Goal: Transaction & Acquisition: Purchase product/service

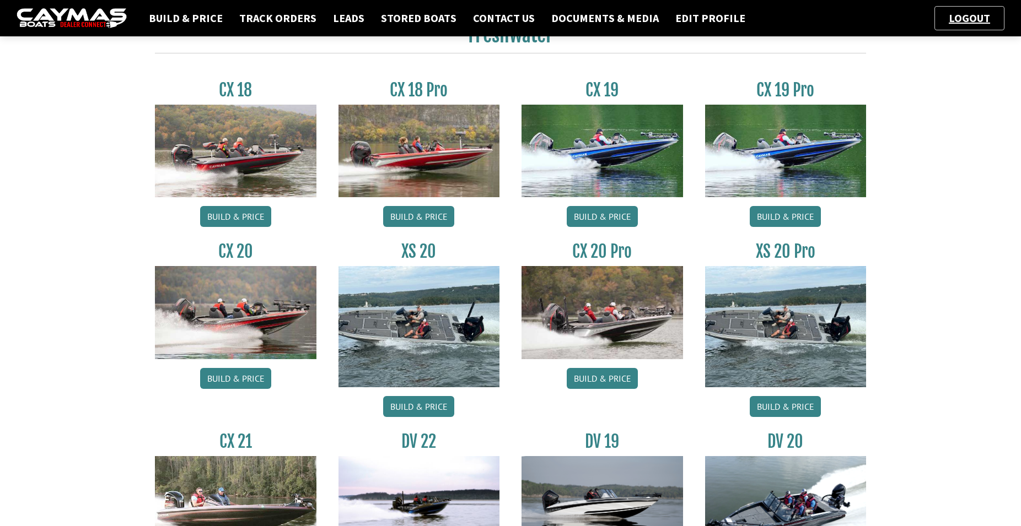
scroll to position [731, 0]
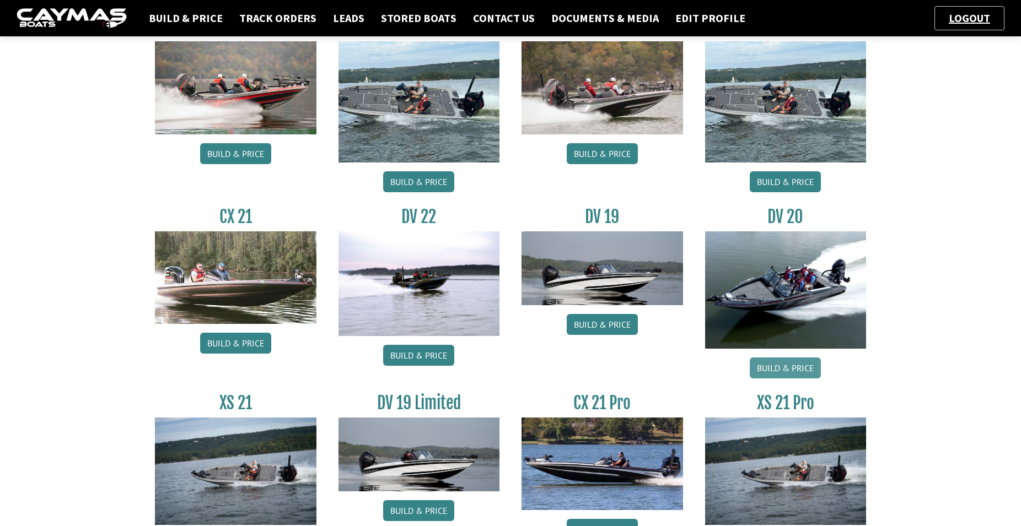
click at [784, 362] on link "Build & Price" at bounding box center [784, 368] width 71 height 21
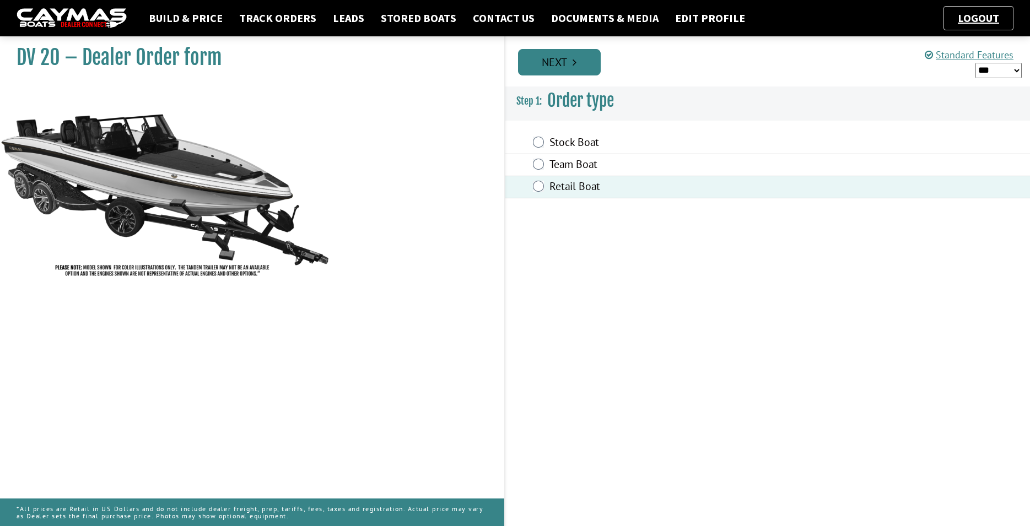
click at [562, 64] on link "Next" at bounding box center [559, 62] width 83 height 26
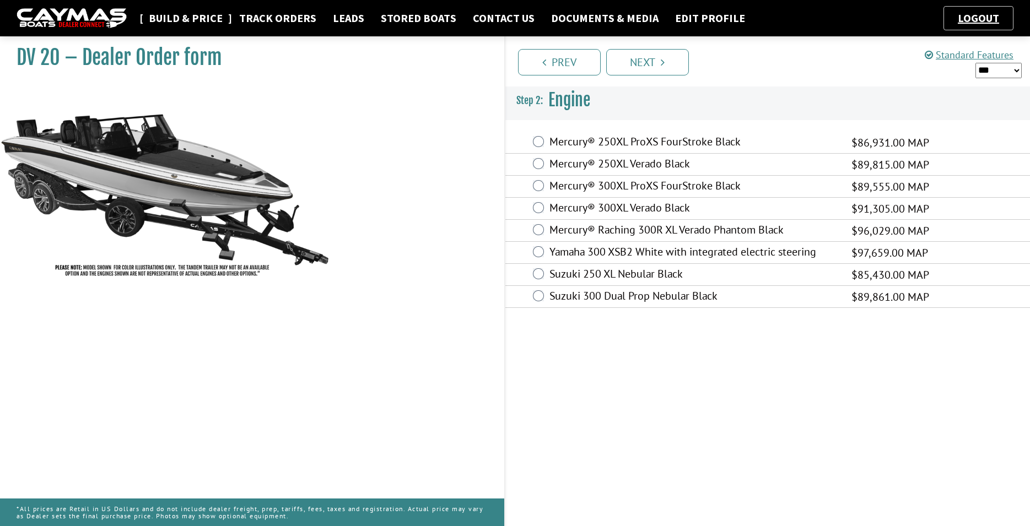
click at [209, 23] on link "Build & Price" at bounding box center [185, 18] width 85 height 14
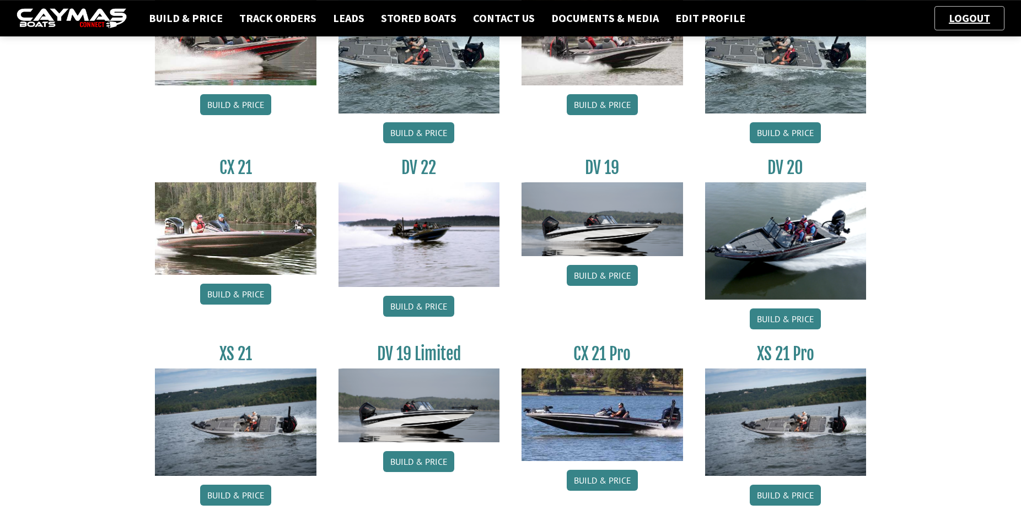
scroll to position [787, 0]
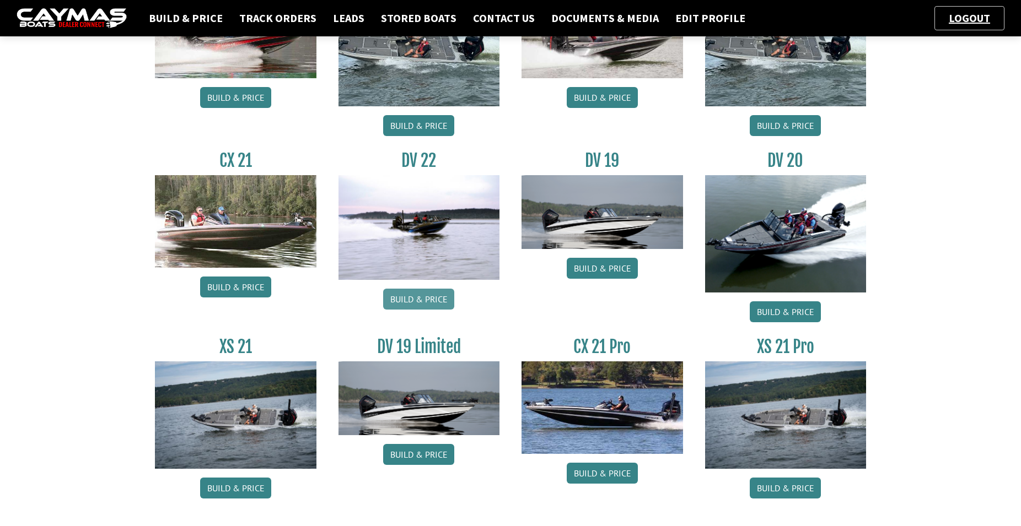
click at [422, 300] on link "Build & Price" at bounding box center [418, 299] width 71 height 21
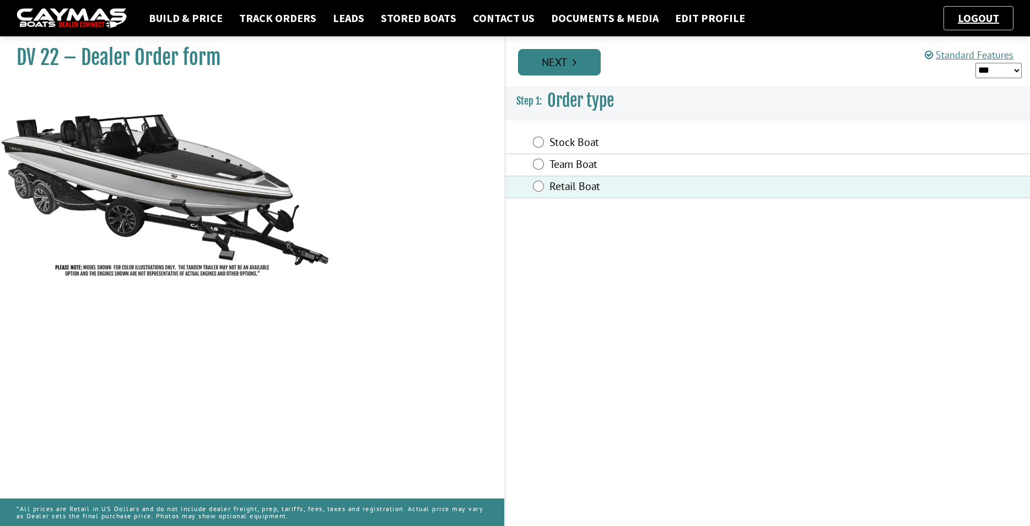
click at [567, 55] on link "Next" at bounding box center [559, 62] width 83 height 26
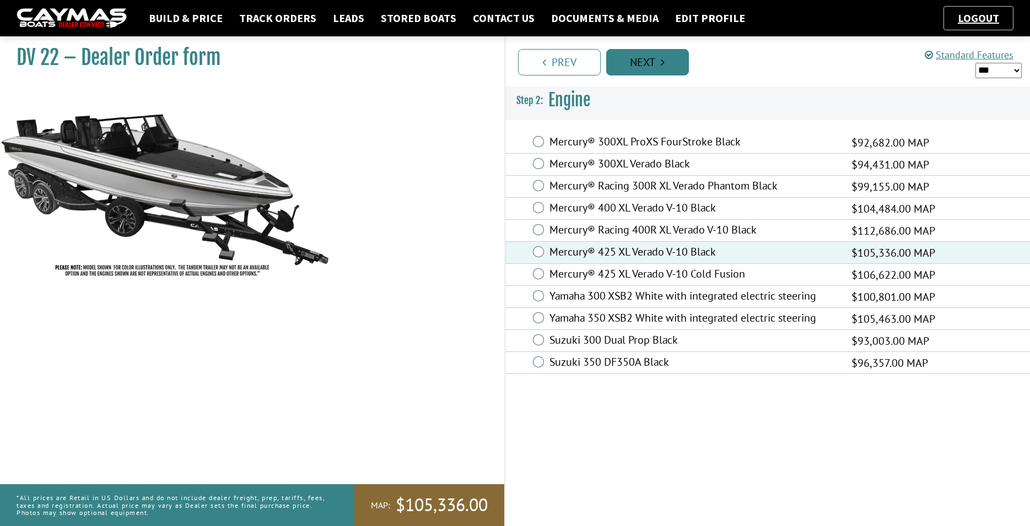
click at [656, 69] on link "Next" at bounding box center [647, 62] width 83 height 26
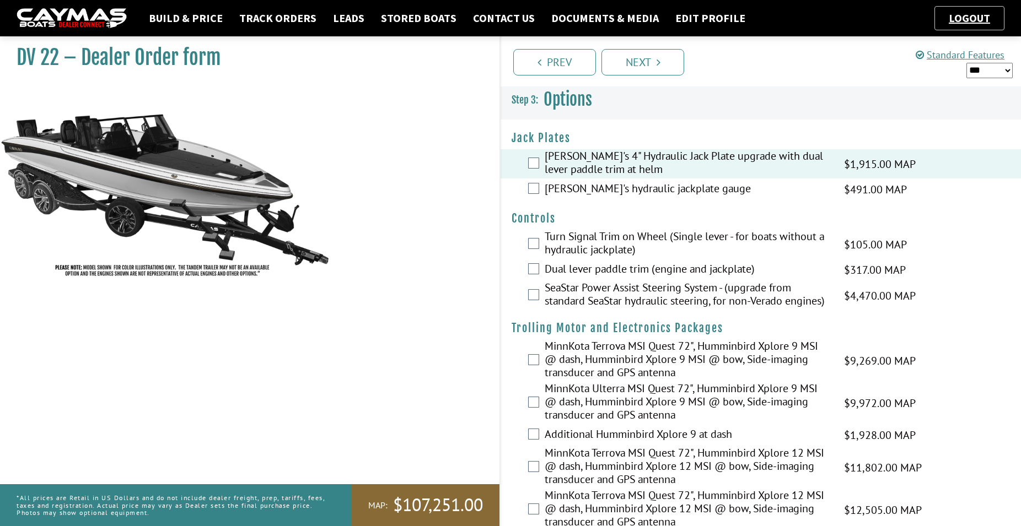
click at [535, 194] on div "Bob's hydraulic jackplate gauge $491.00 MAP $580.00 MSRP $418.00 $491.00" at bounding box center [760, 190] width 520 height 22
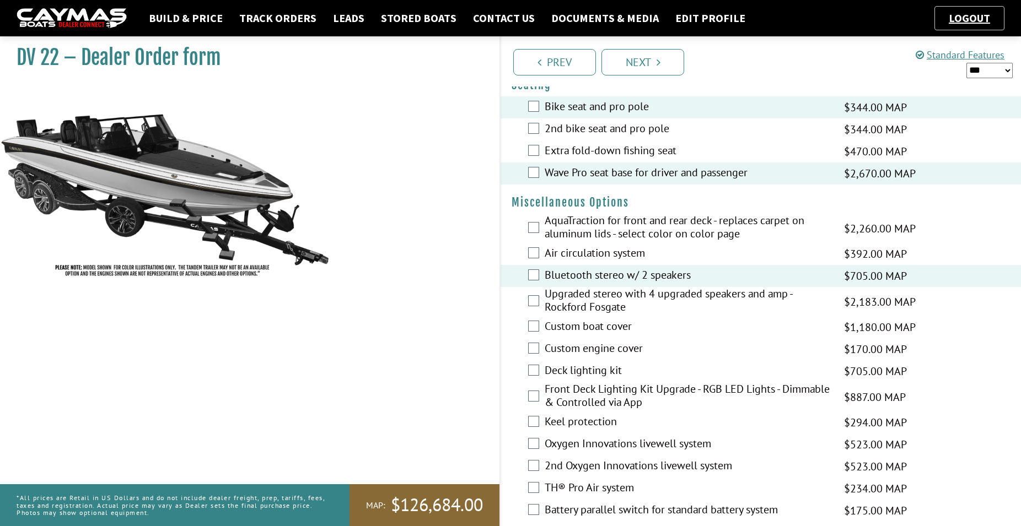
scroll to position [1124, 0]
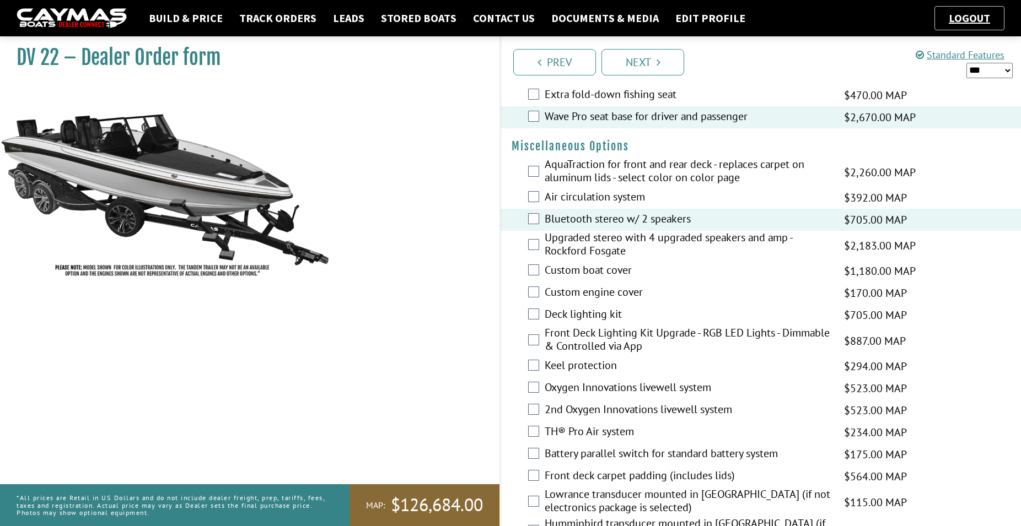
click at [542, 282] on div "Custom boat cover $1,180.00 MAP $1,393.00 MSRP $1,003.00 $1,180.00" at bounding box center [760, 271] width 520 height 22
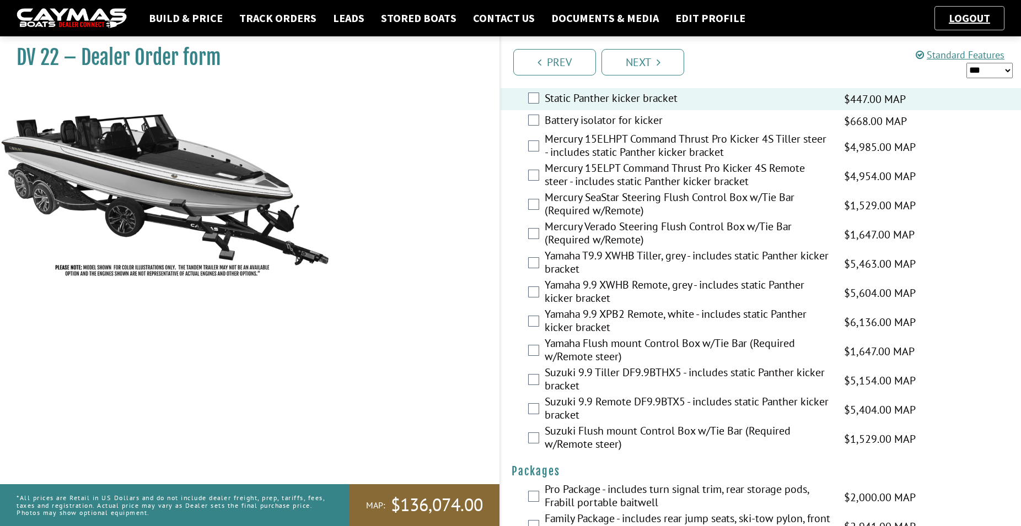
scroll to position [2665, 0]
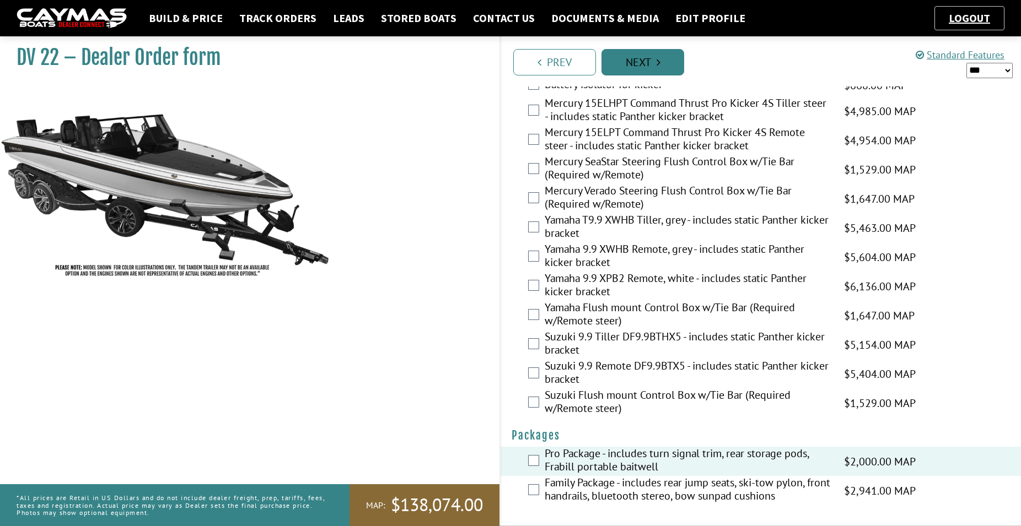
click at [654, 69] on link "Next" at bounding box center [642, 62] width 83 height 26
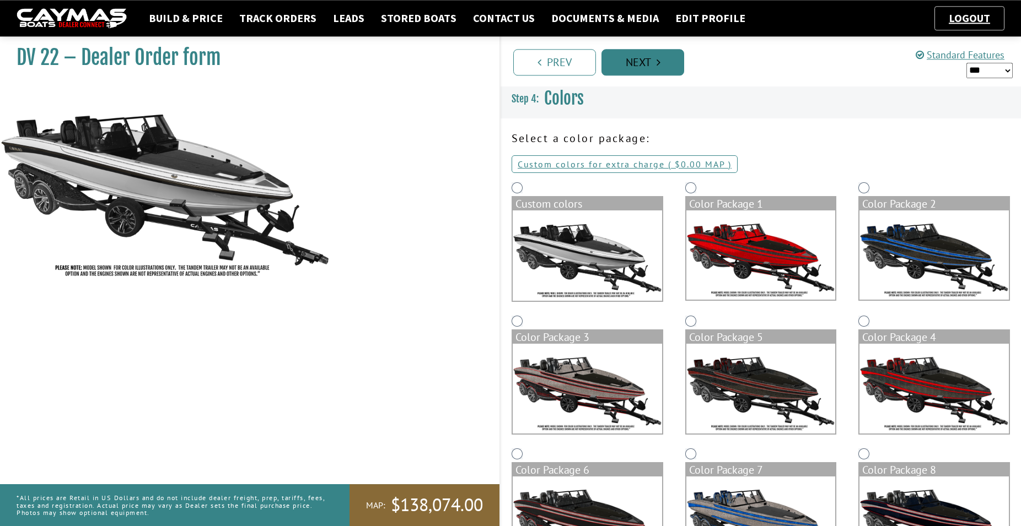
scroll to position [0, 0]
click at [925, 261] on img at bounding box center [933, 255] width 149 height 89
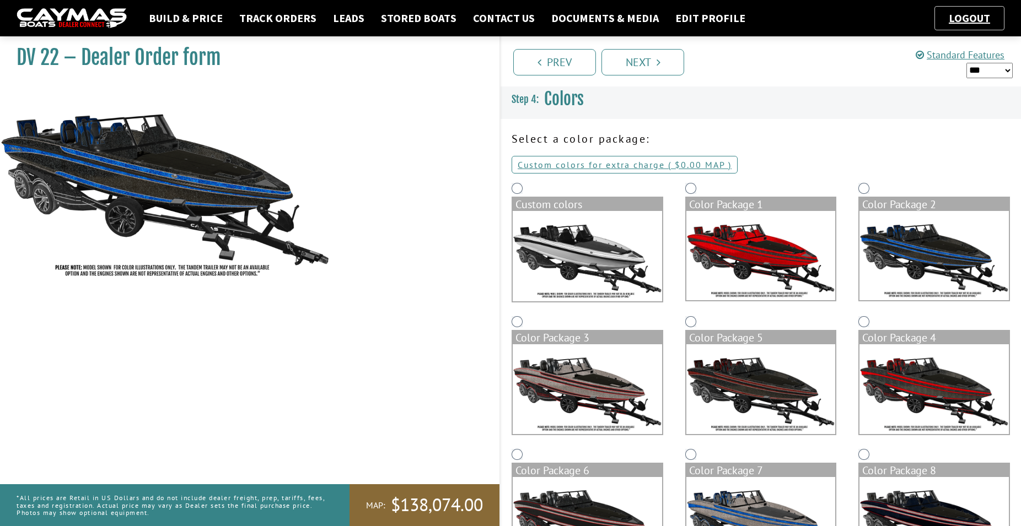
click at [925, 261] on img at bounding box center [933, 255] width 149 height 89
click at [628, 163] on link "Custom colors for extra charge ( $0.00 $0.00 MSRP $0.00 MAP $0.00 )" at bounding box center [624, 165] width 226 height 18
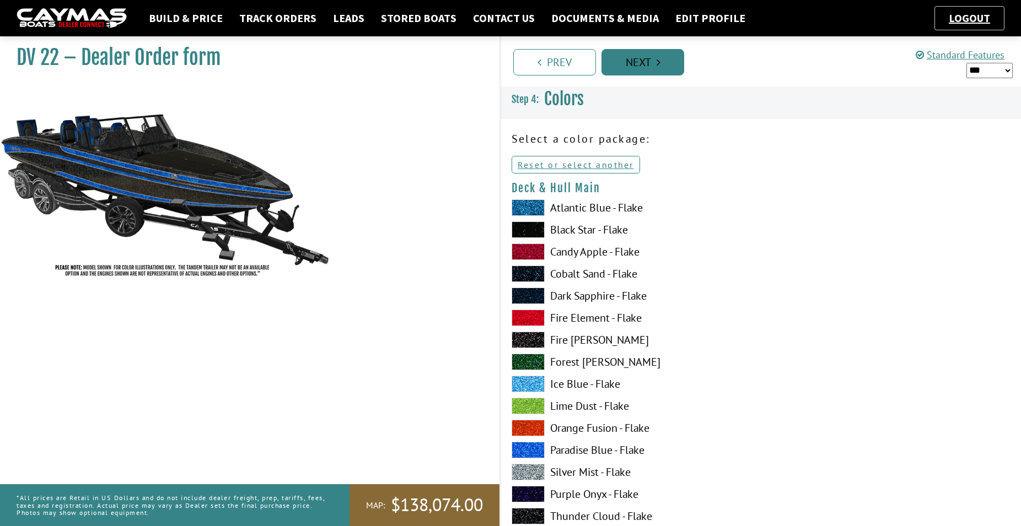
click at [633, 67] on link "Next" at bounding box center [642, 62] width 83 height 26
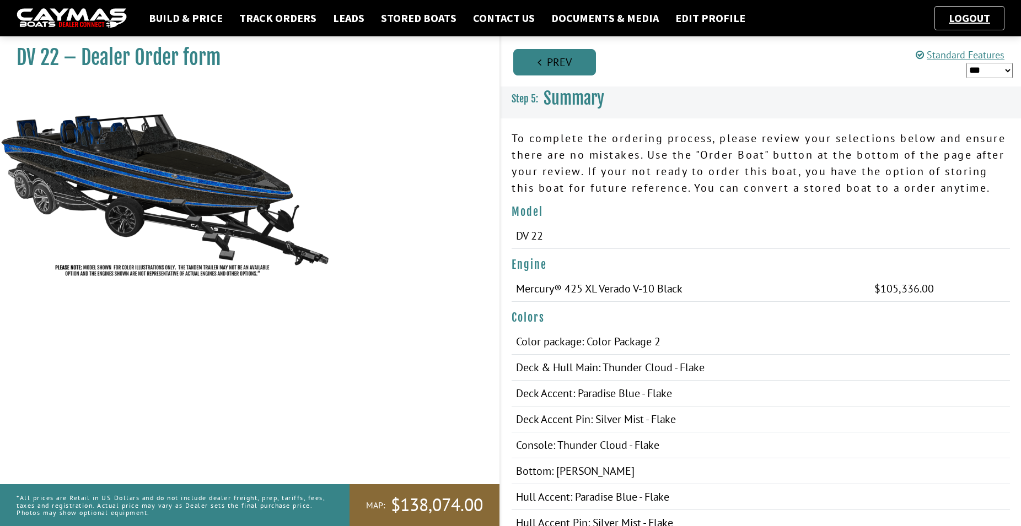
click at [544, 61] on link "Prev" at bounding box center [554, 62] width 83 height 26
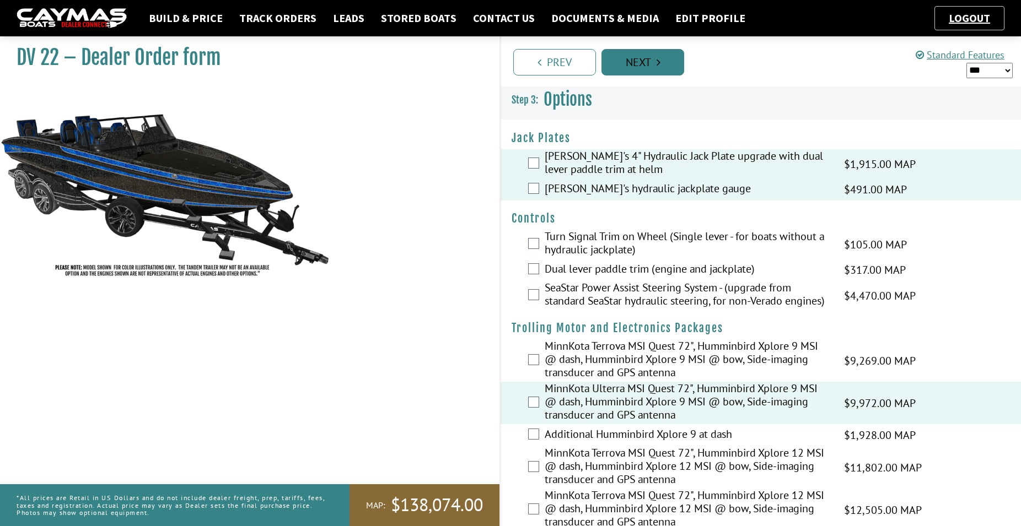
click at [647, 62] on link "Next" at bounding box center [642, 62] width 83 height 26
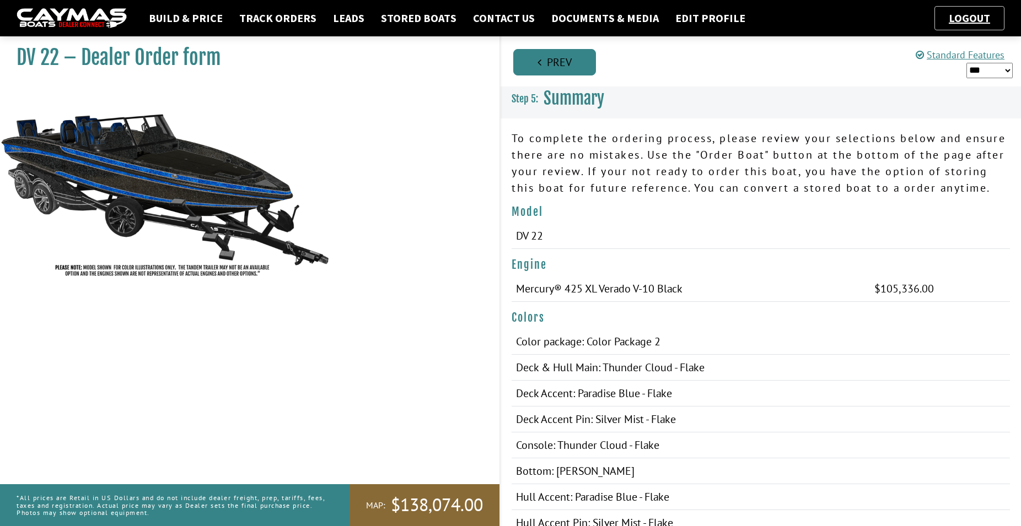
click at [558, 66] on link "Prev" at bounding box center [554, 62] width 83 height 26
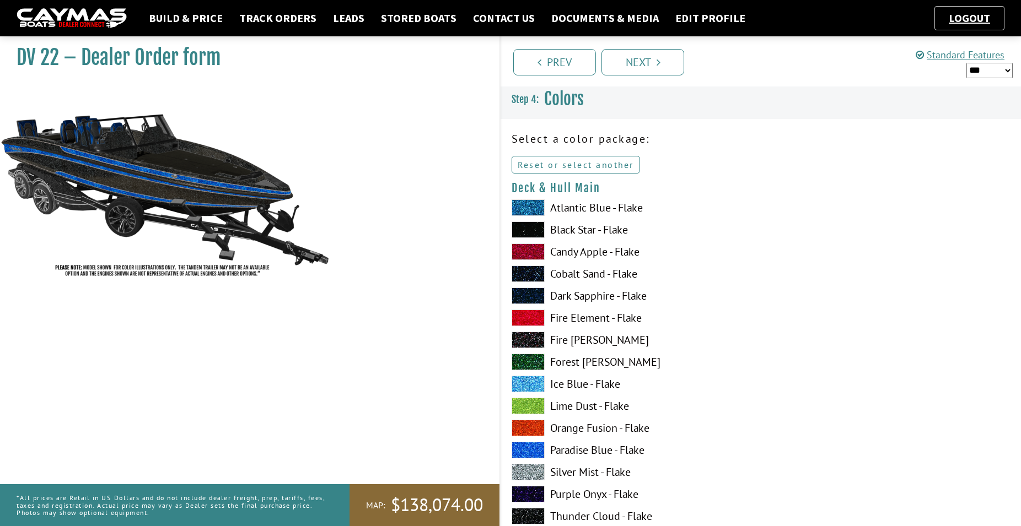
click at [567, 166] on link "Reset or select another" at bounding box center [575, 165] width 128 height 18
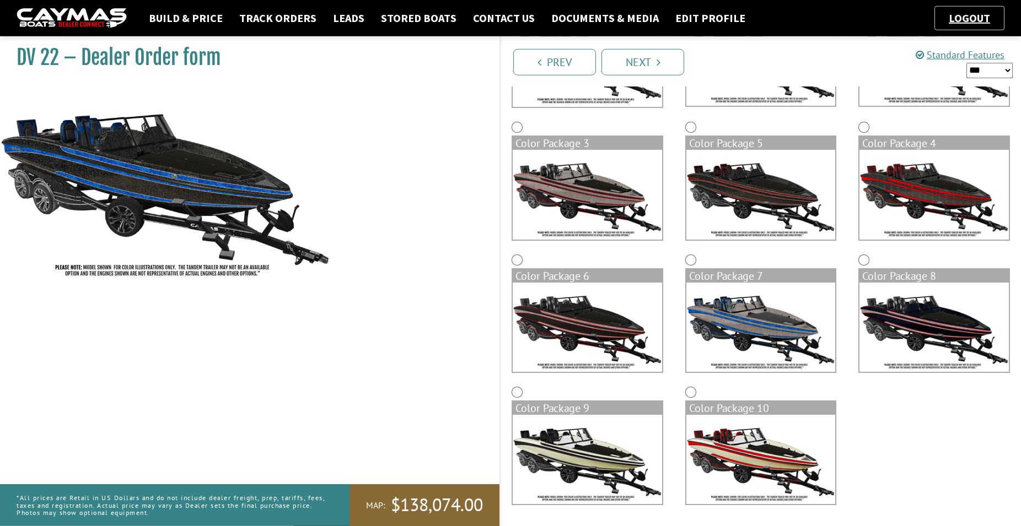
scroll to position [195, 0]
click at [940, 190] on img at bounding box center [933, 193] width 149 height 89
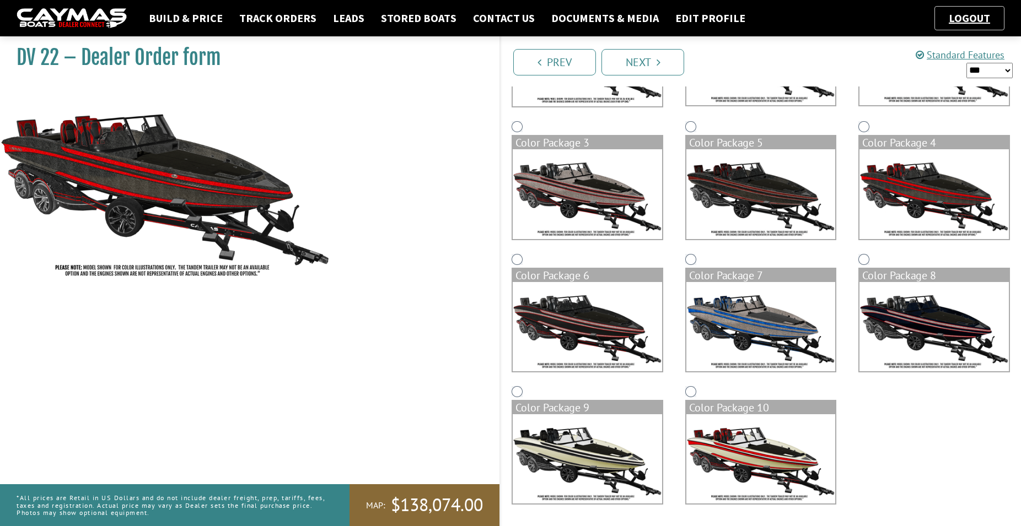
click at [973, 319] on img at bounding box center [933, 326] width 149 height 89
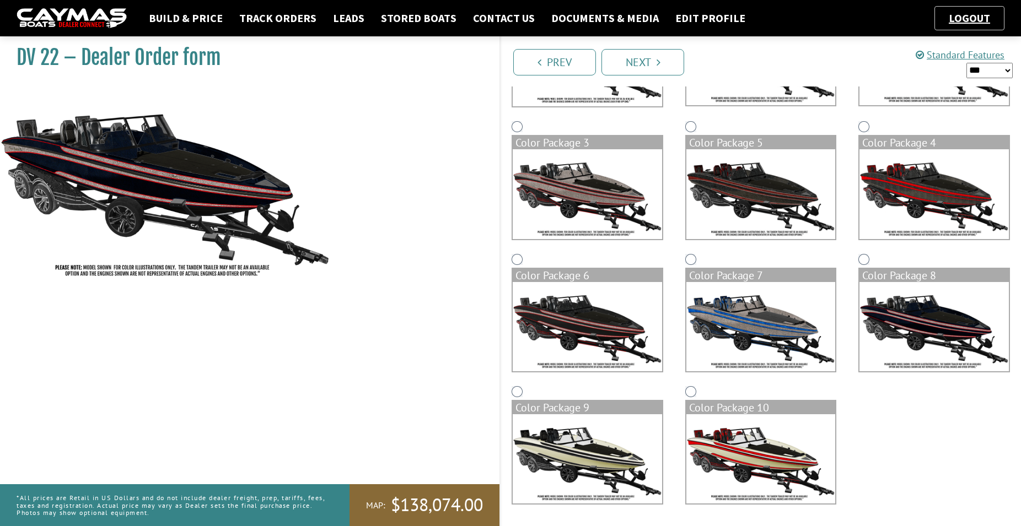
click at [946, 211] on img at bounding box center [933, 193] width 149 height 89
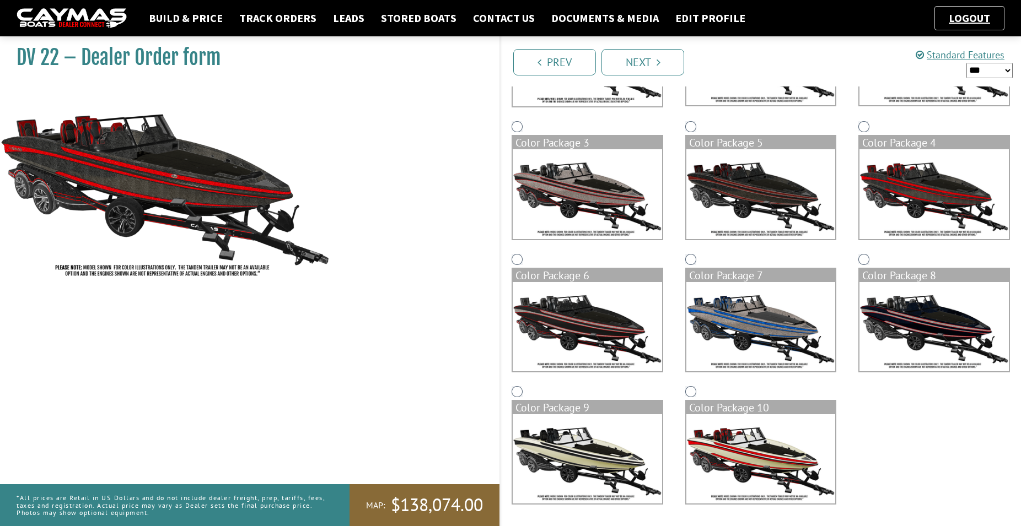
click at [791, 194] on img at bounding box center [760, 193] width 149 height 89
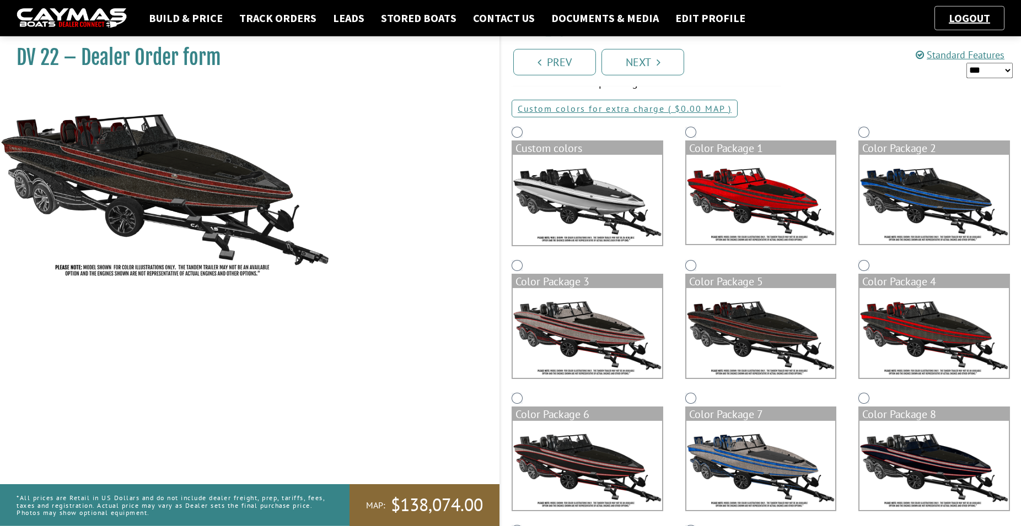
scroll to position [26, 0]
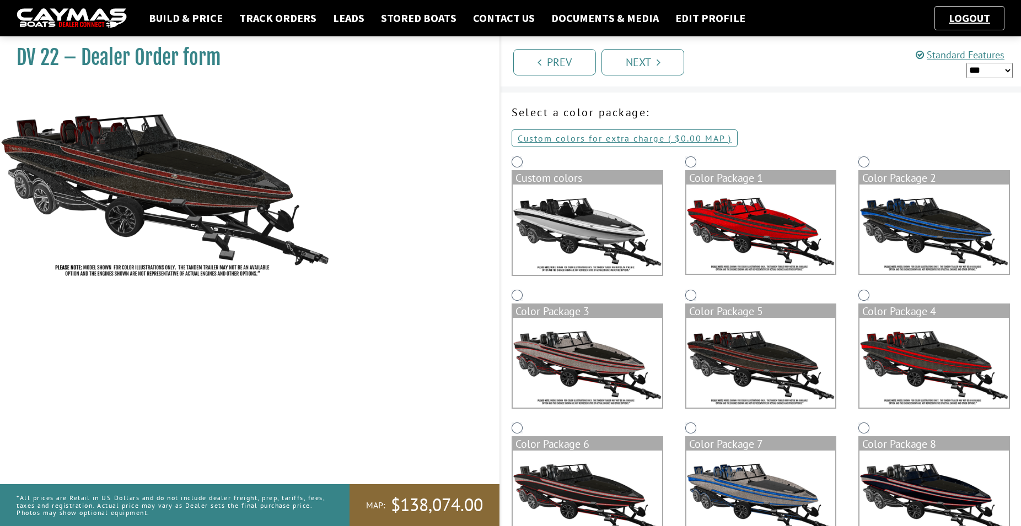
click at [542, 354] on img at bounding box center [586, 362] width 149 height 89
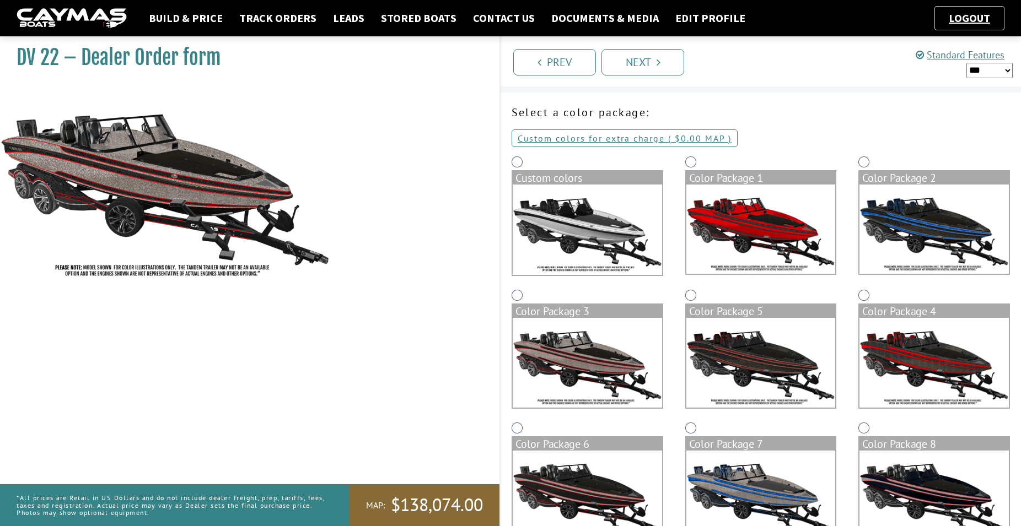
click at [557, 226] on img at bounding box center [586, 230] width 149 height 90
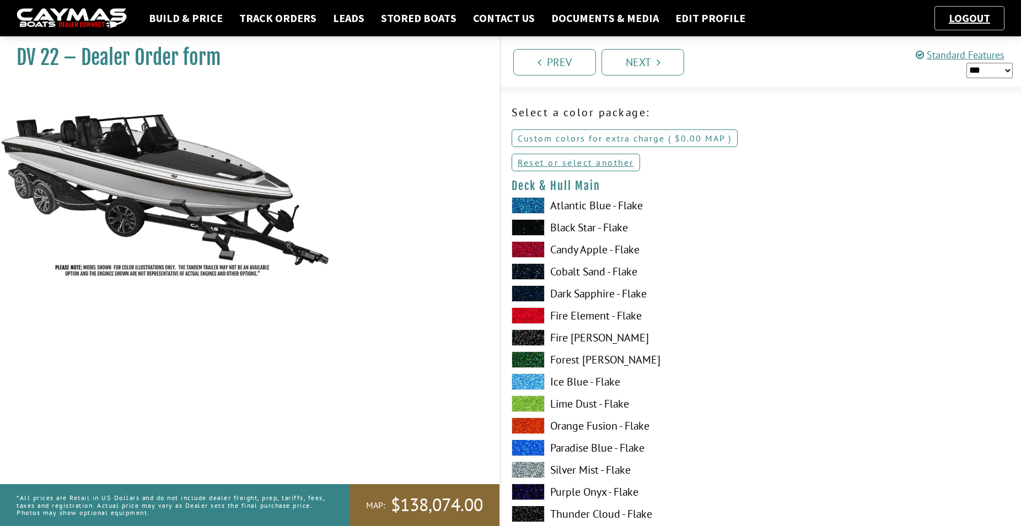
click at [595, 136] on link "Custom colors for extra charge ( $0.00 $0.00 MSRP $0.00 MAP $0.00 )" at bounding box center [624, 138] width 226 height 18
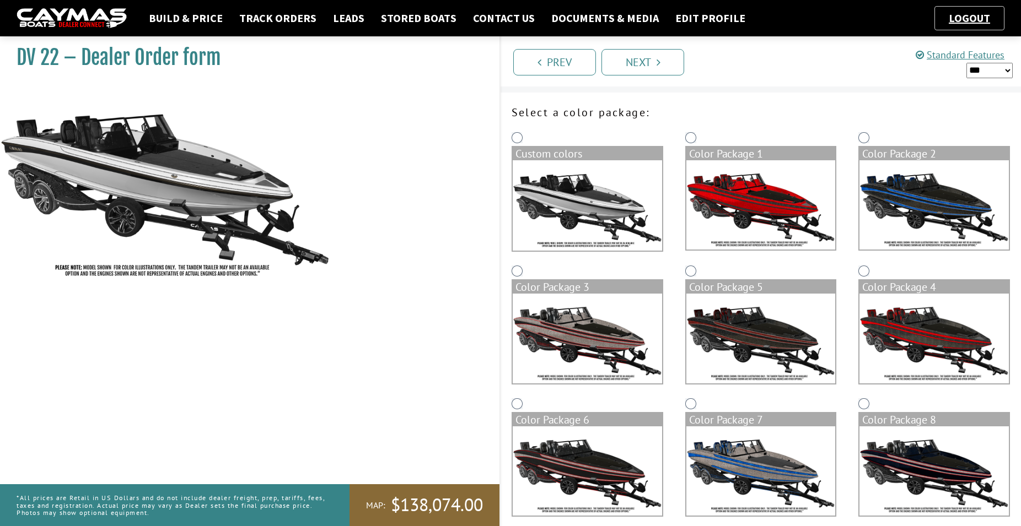
click at [766, 217] on img at bounding box center [760, 204] width 149 height 89
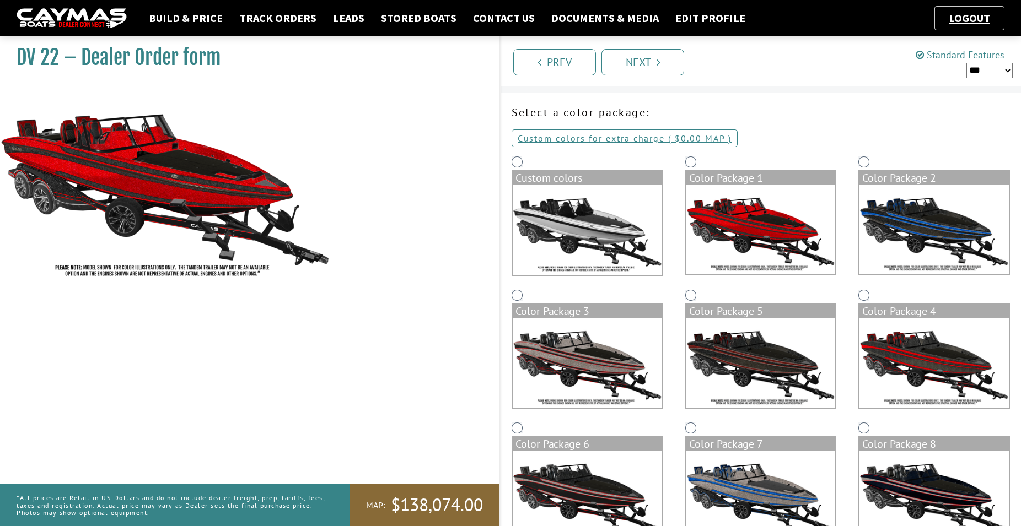
click at [943, 212] on img at bounding box center [933, 229] width 149 height 89
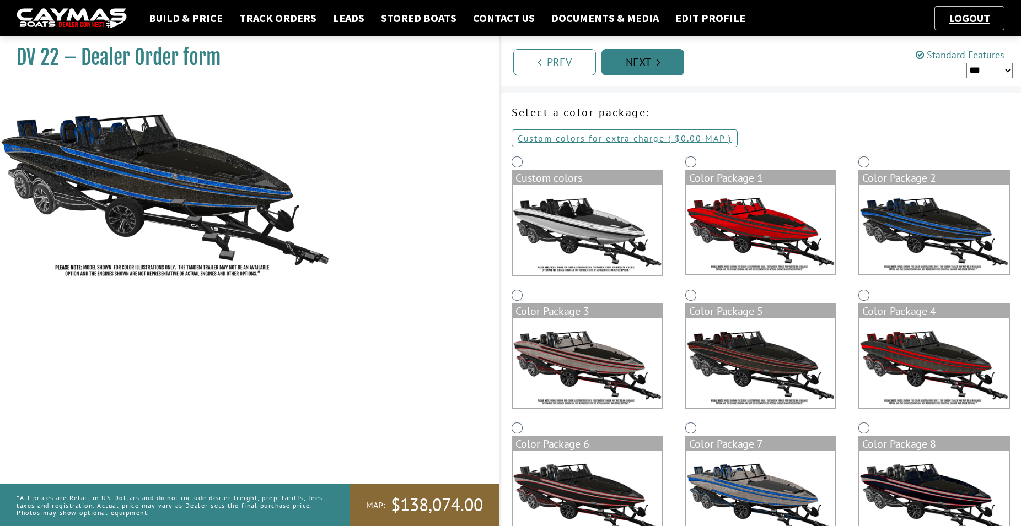
click at [654, 68] on link "Next" at bounding box center [642, 62] width 83 height 26
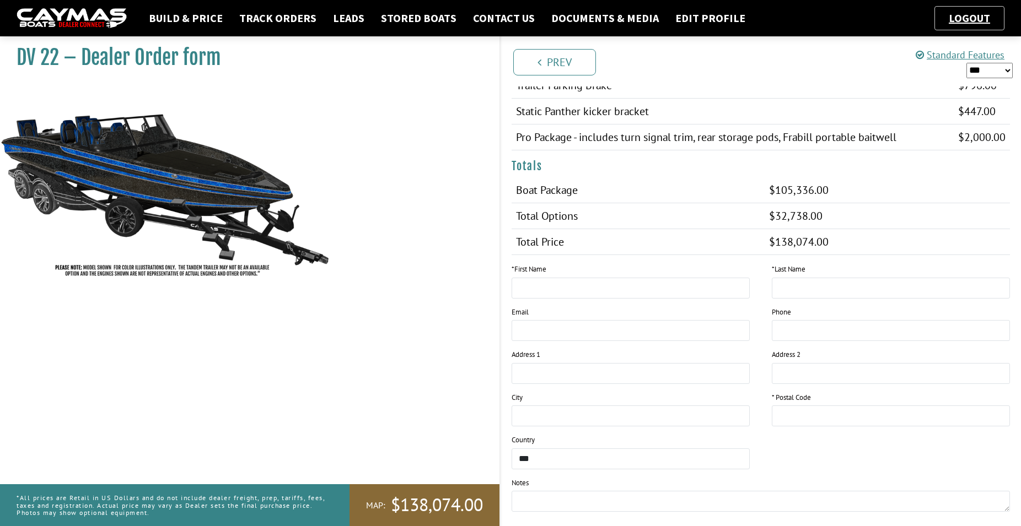
scroll to position [1429, 0]
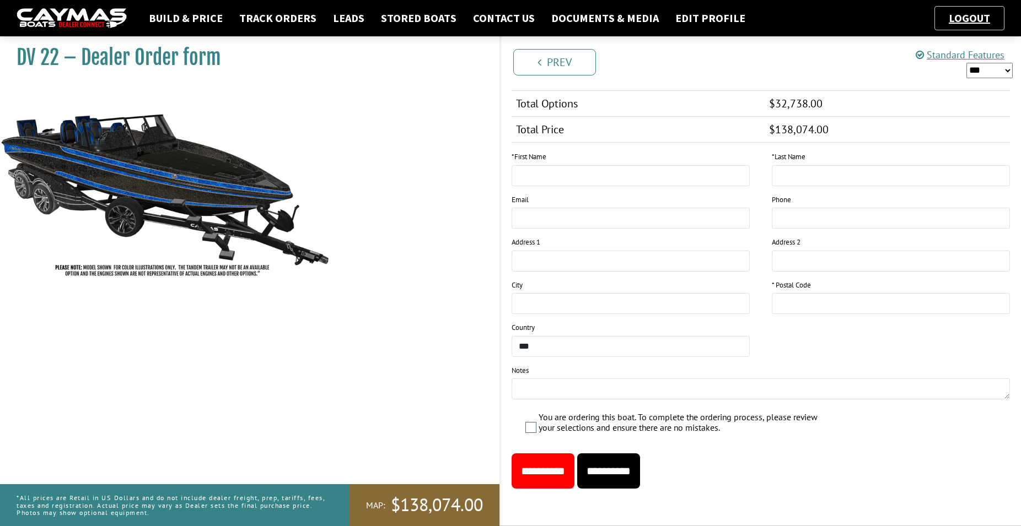
click at [632, 472] on input "**********" at bounding box center [608, 471] width 63 height 35
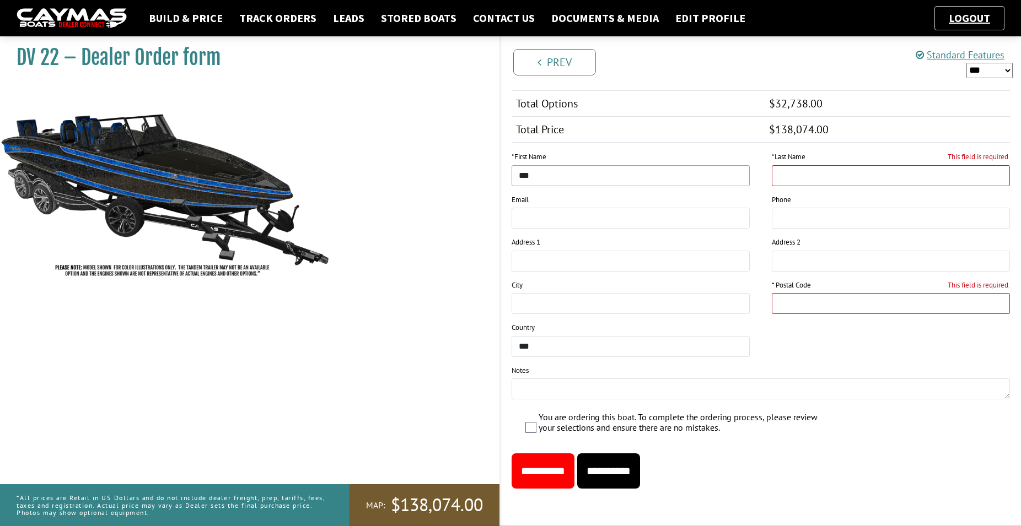
type input "***"
click at [640, 464] on input "**********" at bounding box center [608, 471] width 63 height 35
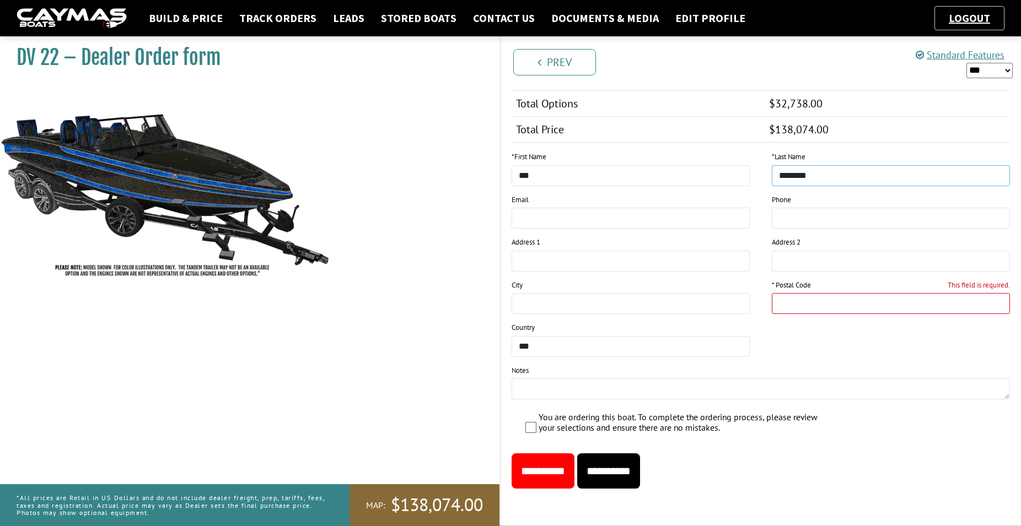
type input "********"
click at [623, 474] on input "**********" at bounding box center [608, 471] width 63 height 35
click at [628, 464] on input "**********" at bounding box center [608, 471] width 63 height 35
type input "*****"
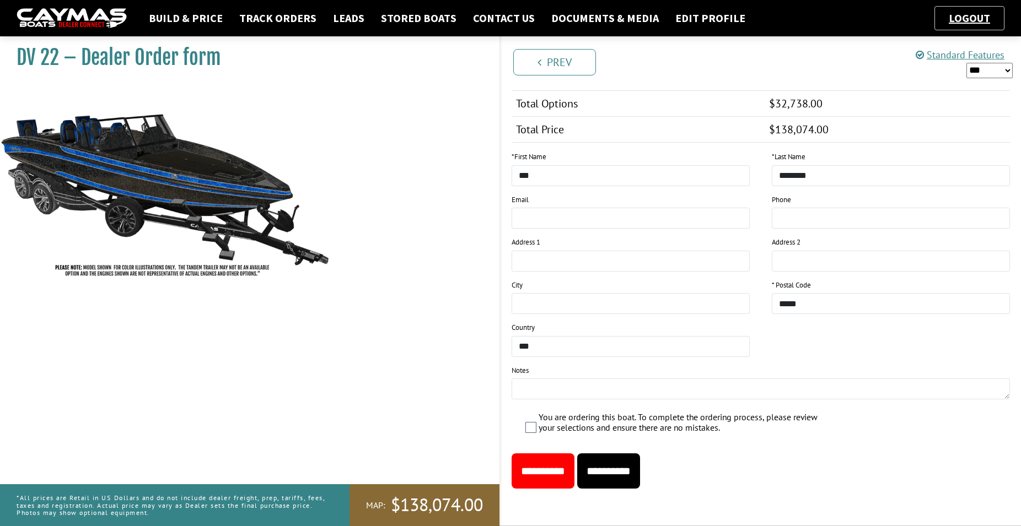
click at [629, 471] on input "**********" at bounding box center [608, 471] width 63 height 35
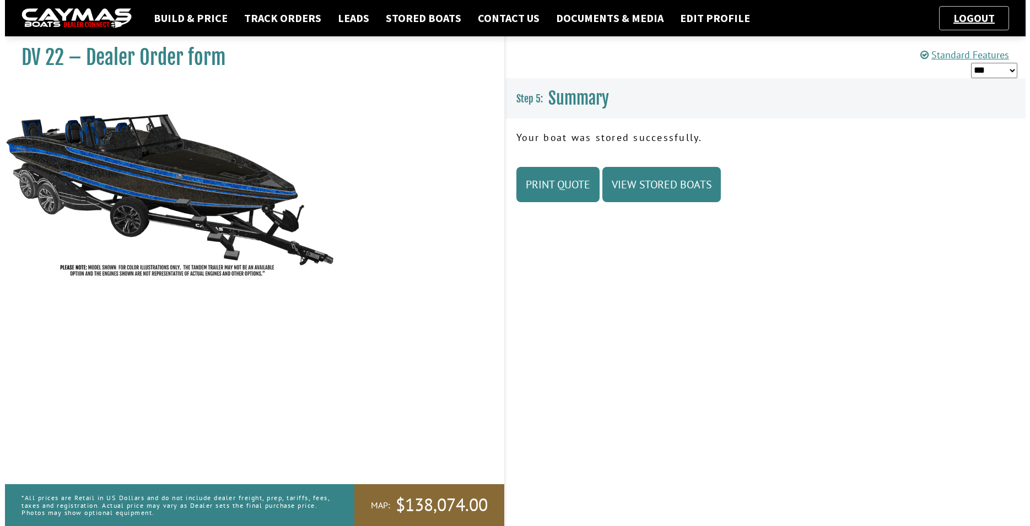
scroll to position [0, 0]
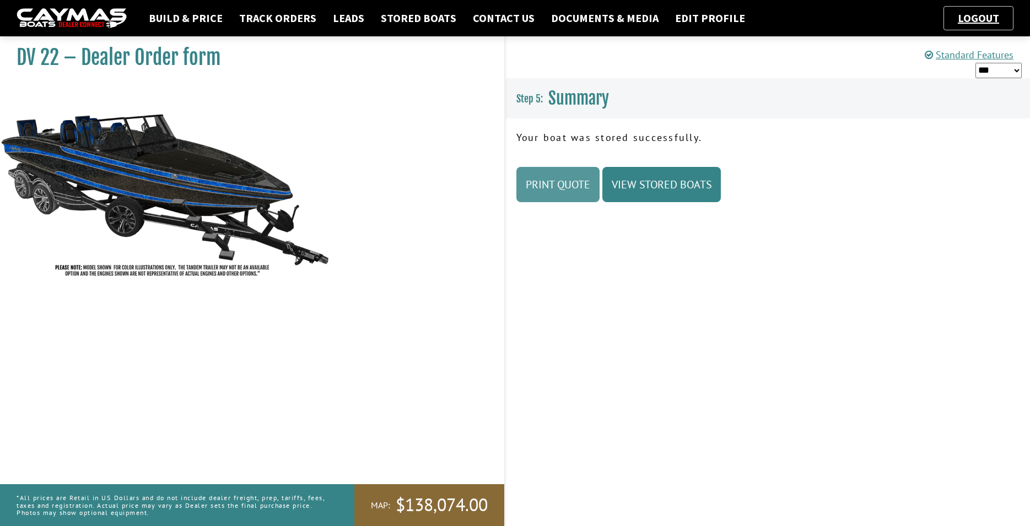
click at [583, 191] on link "Print Quote" at bounding box center [557, 184] width 83 height 35
